Goal: Find contact information: Find contact information

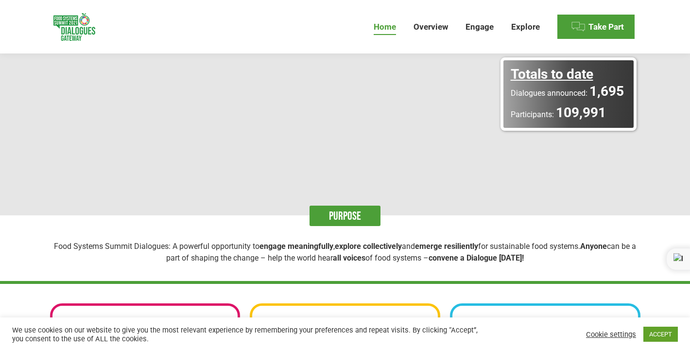
scroll to position [171, 0]
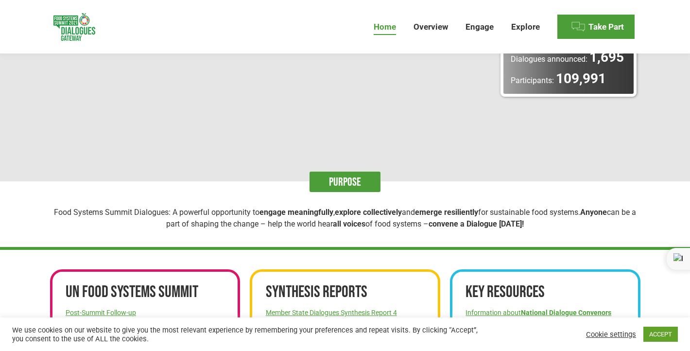
click at [648, 325] on div "Cookie settings ACCEPT" at bounding box center [631, 334] width 94 height 20
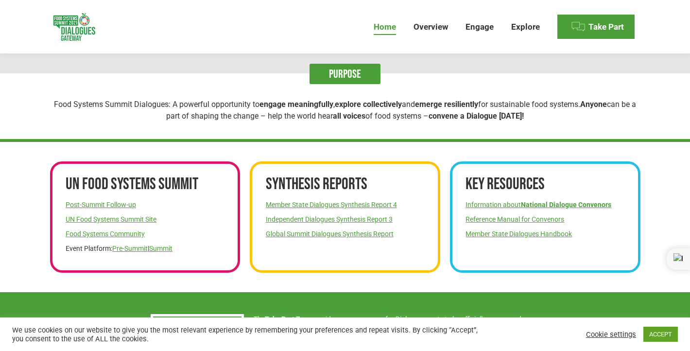
scroll to position [292, 0]
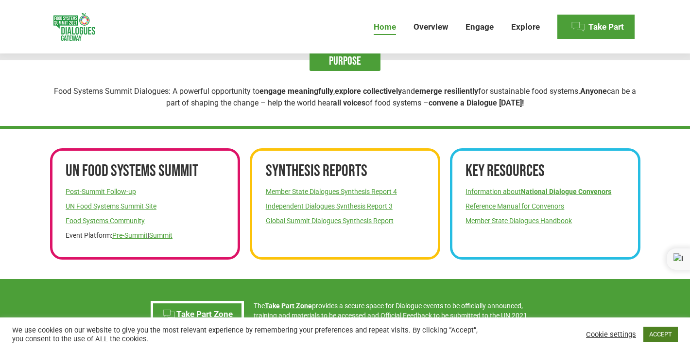
click at [665, 339] on link "ACCEPT" at bounding box center [660, 334] width 35 height 15
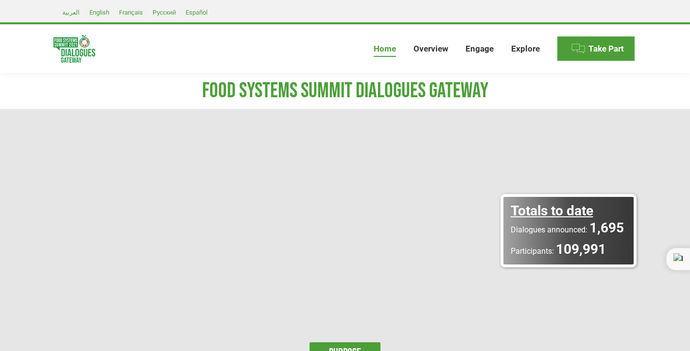
scroll to position [0, 0]
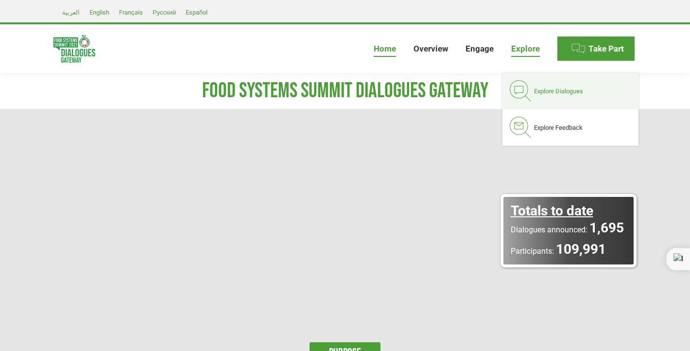
click at [539, 88] on span "Explore Dialogues" at bounding box center [558, 91] width 49 height 8
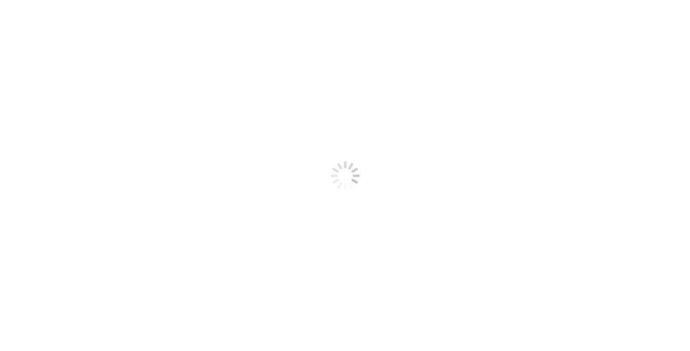
select select
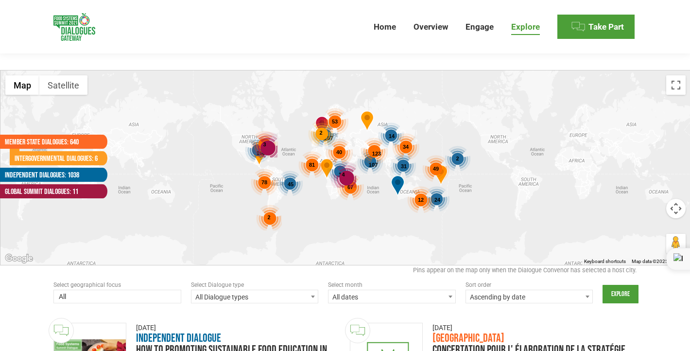
scroll to position [140, 0]
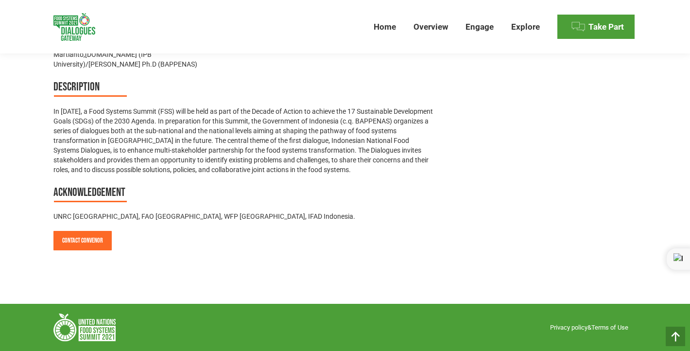
scroll to position [659, 0]
click at [103, 238] on link "Contact Convenor" at bounding box center [82, 240] width 58 height 19
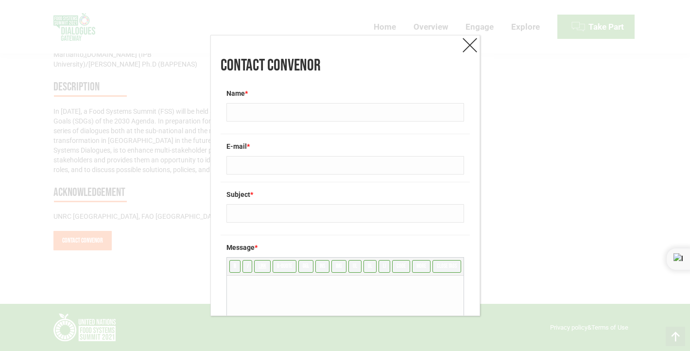
click at [469, 43] on link at bounding box center [469, 44] width 19 height 19
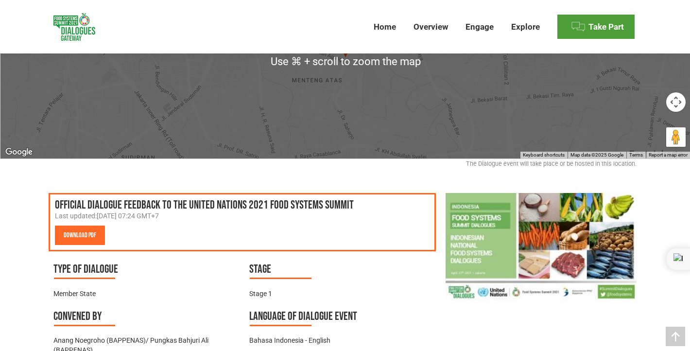
scroll to position [230, 0]
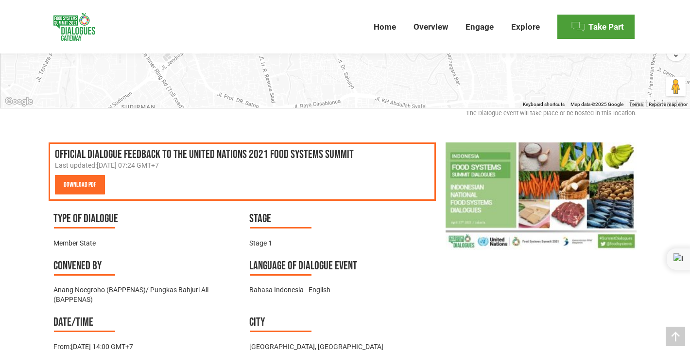
click at [538, 191] on img at bounding box center [541, 196] width 191 height 108
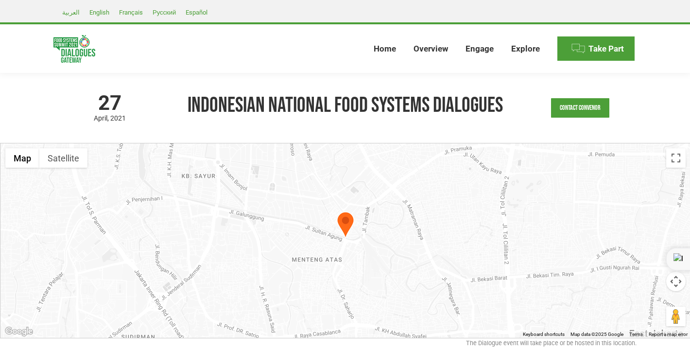
scroll to position [0, 0]
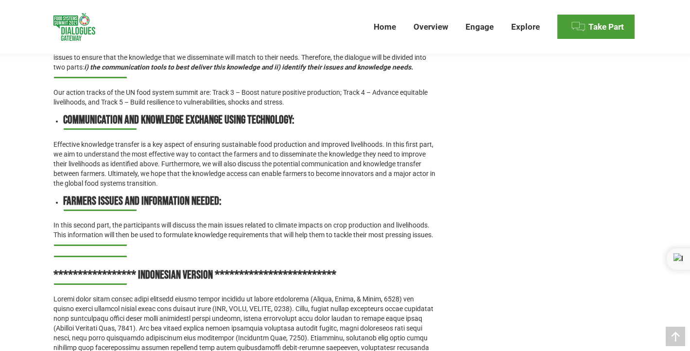
scroll to position [859, 0]
